Goal: Find specific fact: Find specific fact

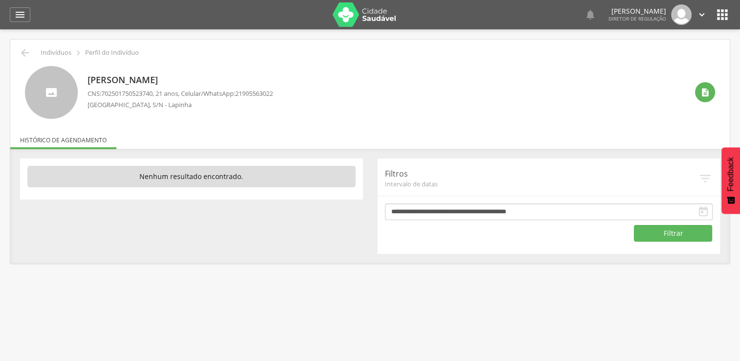
click at [141, 90] on span "702501750523740" at bounding box center [126, 93] width 51 height 9
copy span "702501750523740"
